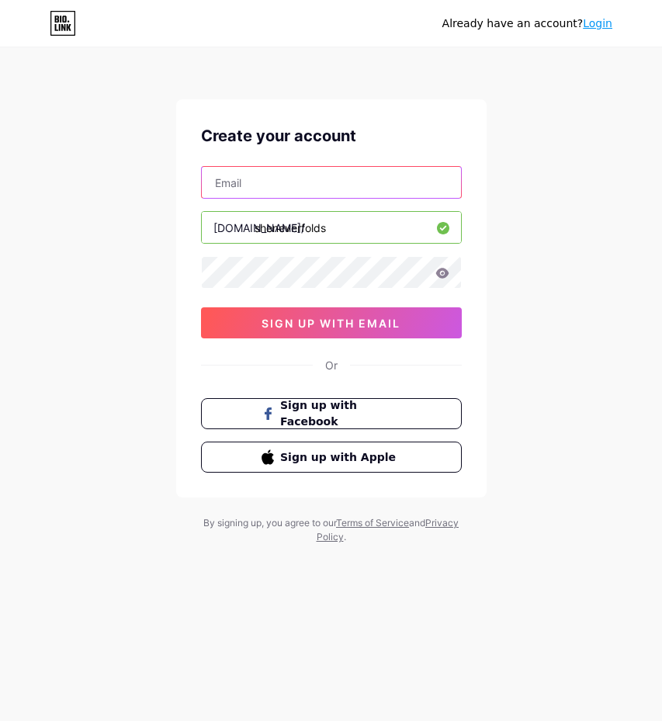
click at [268, 188] on input "text" at bounding box center [331, 182] width 259 height 31
type input "[EMAIL_ADDRESS][DOMAIN_NAME]"
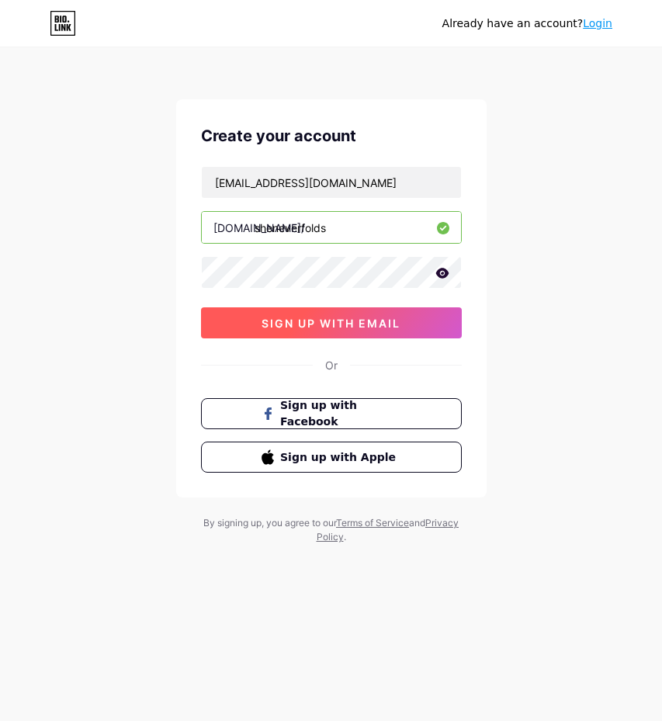
click at [240, 317] on button "sign up with email" at bounding box center [331, 322] width 261 height 31
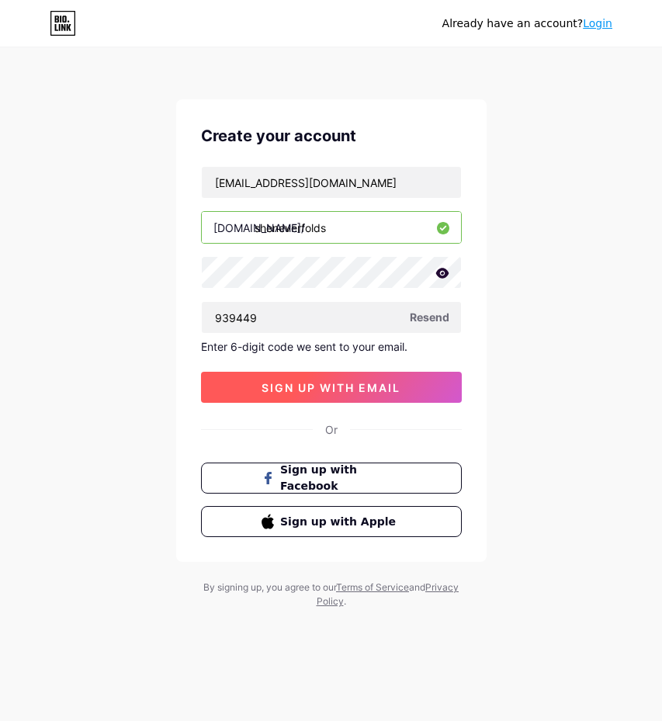
type input "939449"
click at [269, 394] on span "sign up with email" at bounding box center [331, 387] width 139 height 13
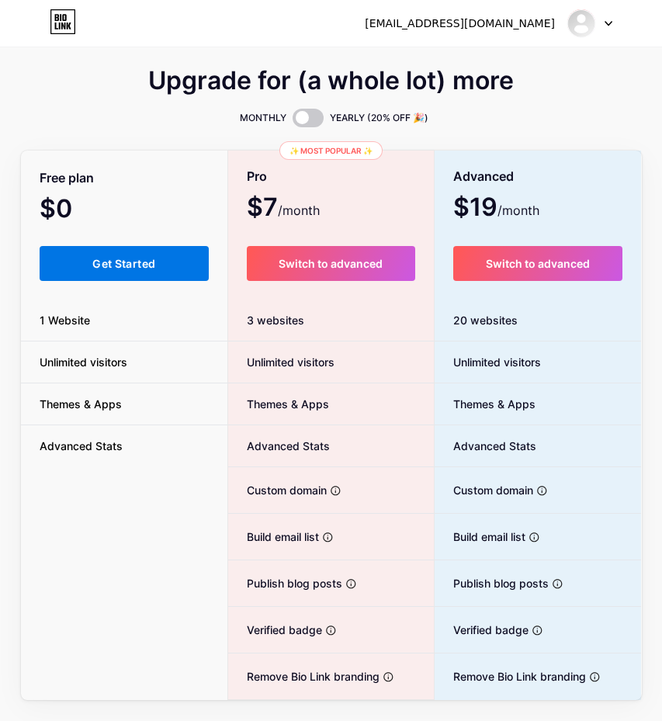
click at [95, 257] on span "Get Started" at bounding box center [123, 263] width 63 height 13
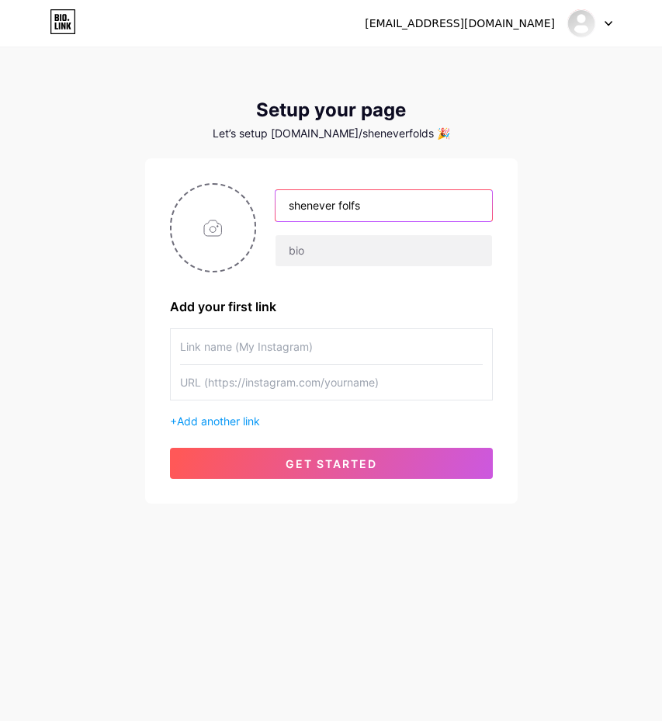
click at [388, 204] on input "shenever folfs" at bounding box center [384, 205] width 216 height 31
paste input "💎 She Never Folds – Booking & Vault"
type input "💎 She Never Folds – Booking & Vault"
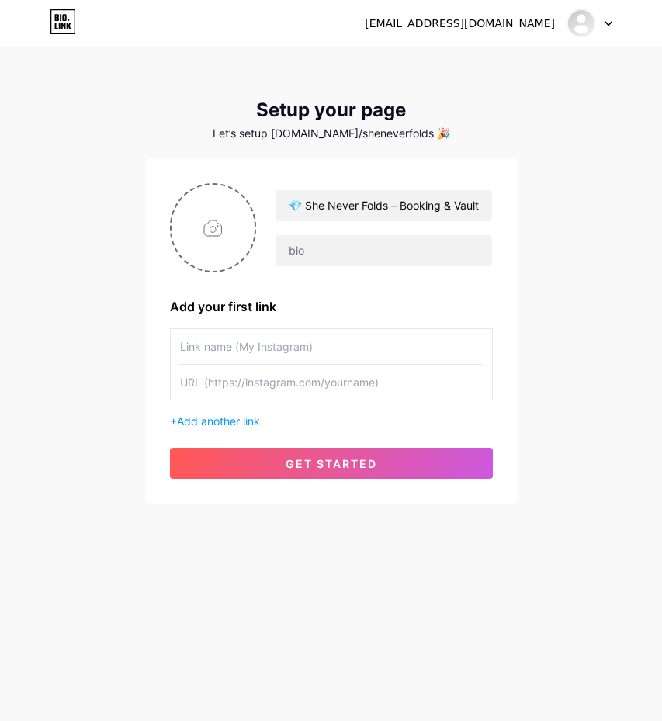
click at [397, 317] on div "💎 She Never Folds – Booking & Vault Add your first link + Add another link get …" at bounding box center [331, 331] width 323 height 296
paste input "Book a Promo"
type input "Book a Promo"
click at [214, 414] on div "+ Add another link" at bounding box center [331, 421] width 323 height 16
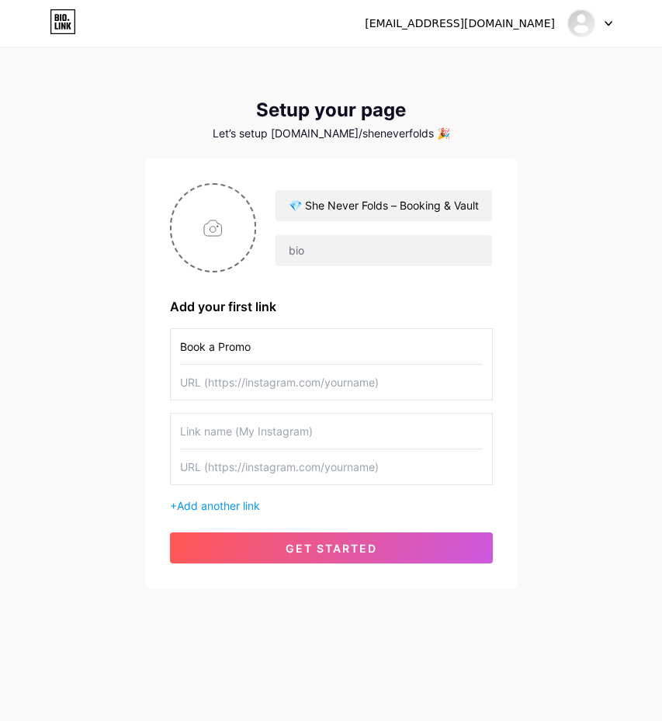
click at [238, 432] on input "text" at bounding box center [331, 431] width 303 height 35
paste input "Consultations"
type input "Consultations"
click at [241, 499] on span "Add another link" at bounding box center [218, 505] width 83 height 13
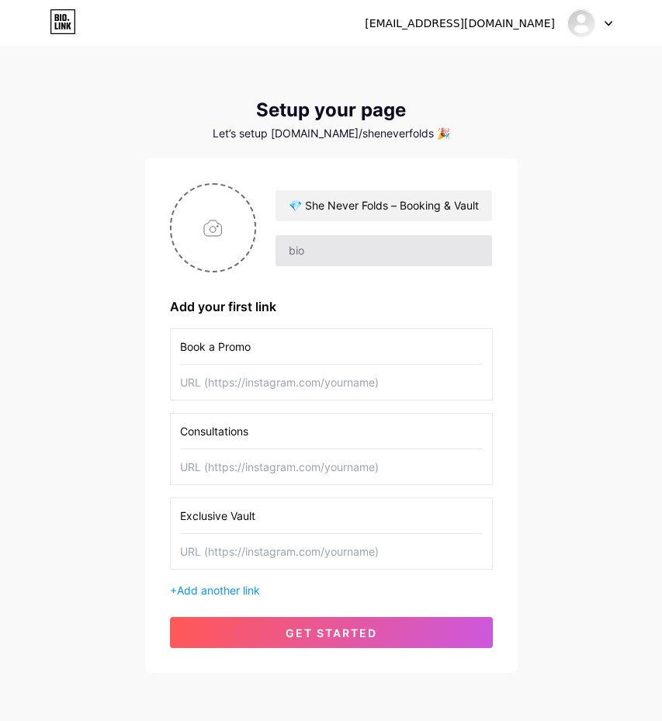
type input "Exclusive Vault"
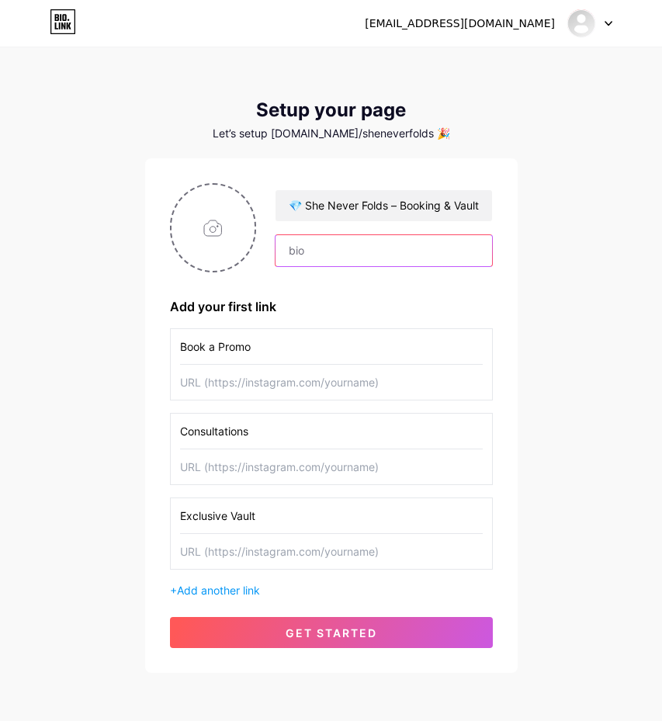
click at [304, 259] on input "text" at bounding box center [384, 250] width 216 height 31
paste input "💎 She Never Folds 💌 Promos & Consultations 🔗 [DOMAIN_NAME]"
type input "💎 She Never Folds 💌 Promos & Consultations 🔗 [DOMAIN_NAME]"
drag, startPoint x: 487, startPoint y: 515, endPoint x: 412, endPoint y: 516, distance: 74.5
click at [482, 515] on div "Exclusive Vault" at bounding box center [331, 534] width 323 height 72
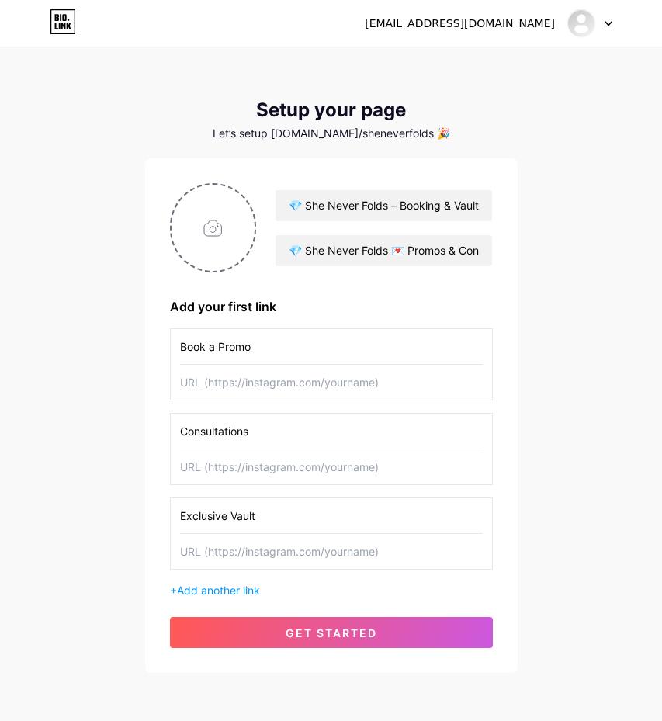
click at [412, 516] on input "Exclusive Vault" at bounding box center [331, 515] width 303 height 35
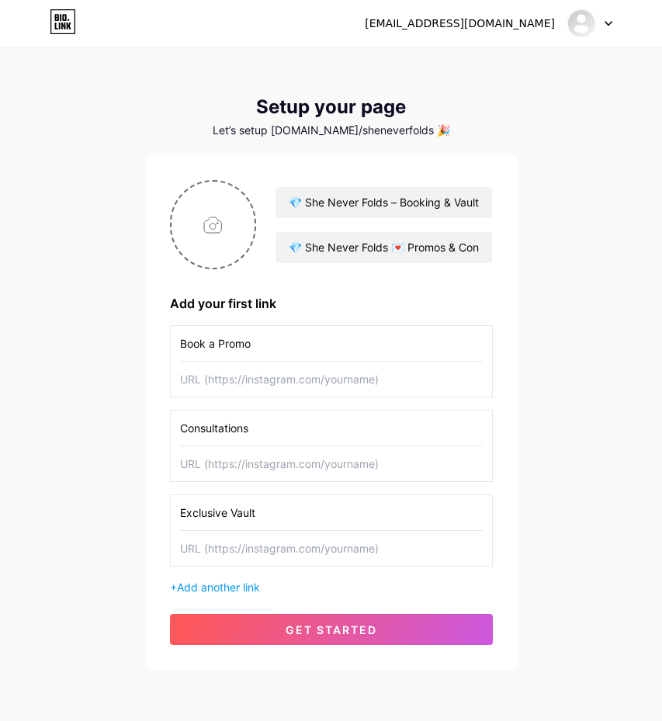
click at [412, 516] on input "Exclusive Vault" at bounding box center [331, 512] width 303 height 35
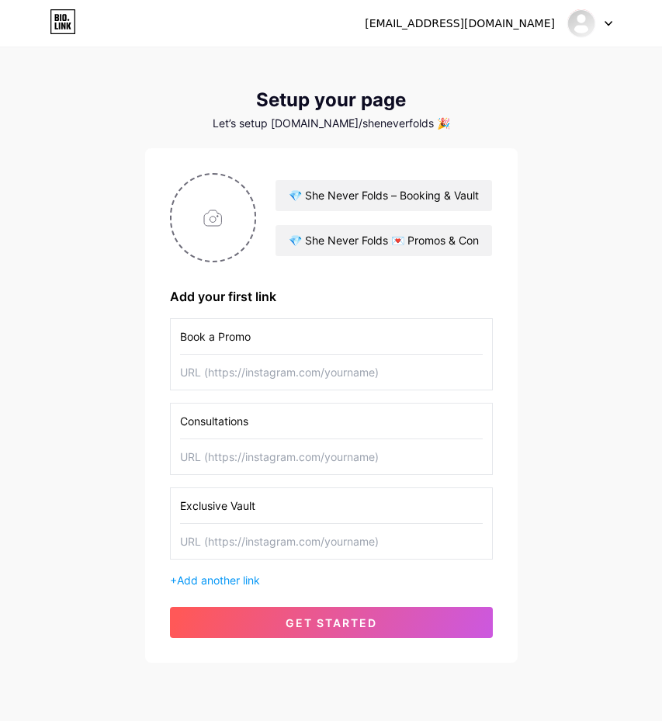
scroll to position [16, 0]
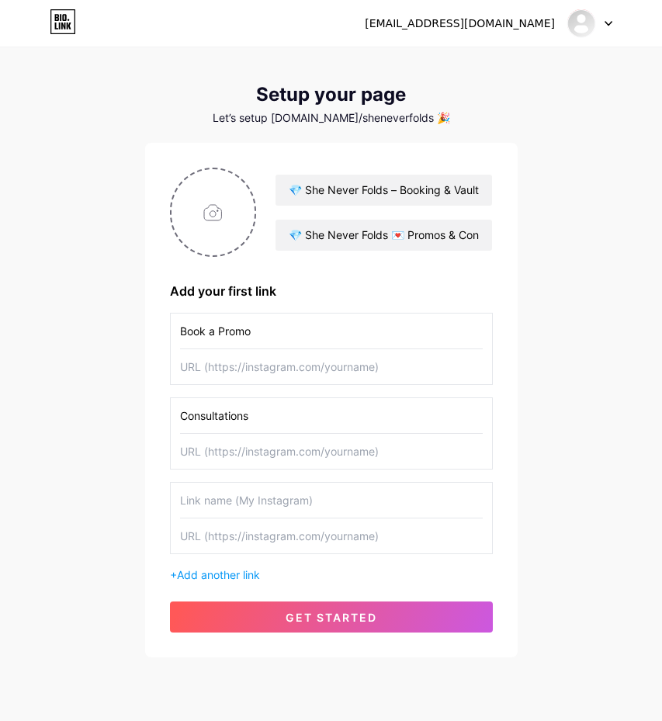
click at [520, 558] on div "[EMAIL_ADDRESS][DOMAIN_NAME] Dashboard Logout Setup your page Let’s setup [DOMA…" at bounding box center [331, 345] width 662 height 723
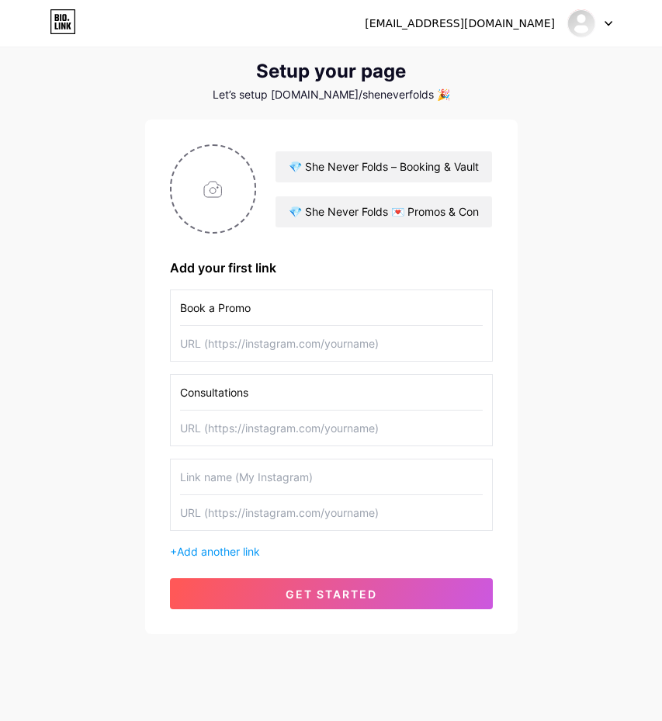
scroll to position [43, 0]
